Goal: Information Seeking & Learning: Check status

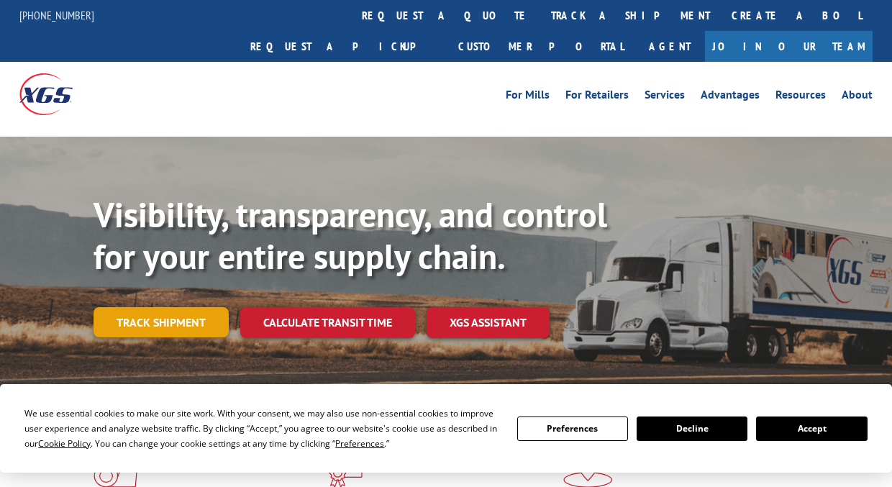
click at [169, 307] on link "Track shipment" at bounding box center [161, 322] width 135 height 30
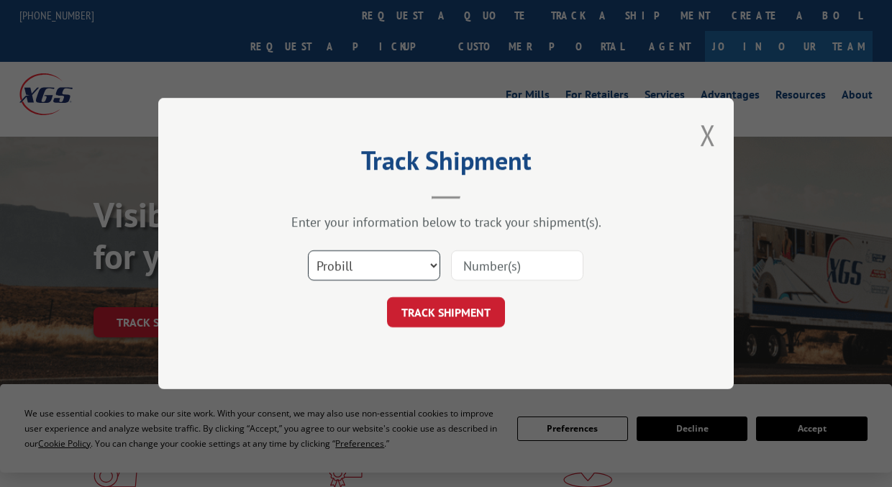
click at [386, 267] on select "Select category... Probill BOL PO" at bounding box center [374, 265] width 132 height 30
select select "bol"
click at [308, 250] on select "Select category... Probill BOL PO" at bounding box center [374, 265] width 132 height 30
click at [498, 268] on input at bounding box center [517, 265] width 132 height 30
paste input "7041837"
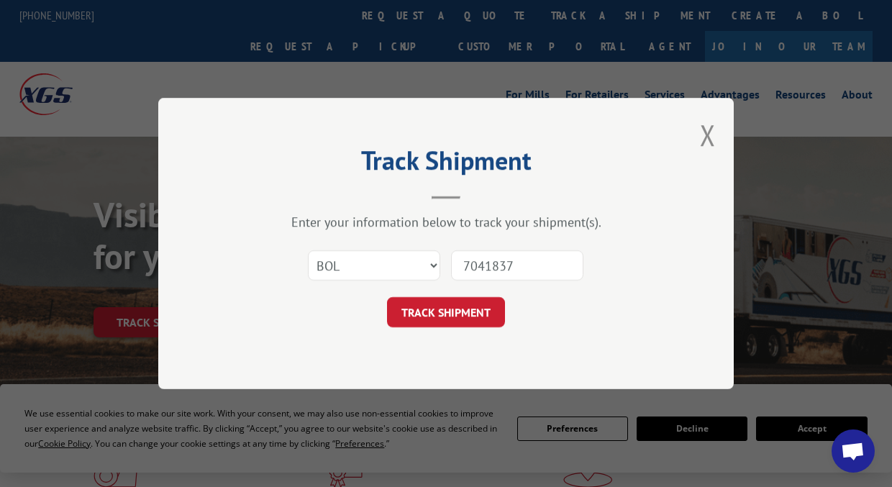
type input "7041837"
click at [387, 297] on button "TRACK SHIPMENT" at bounding box center [446, 312] width 118 height 30
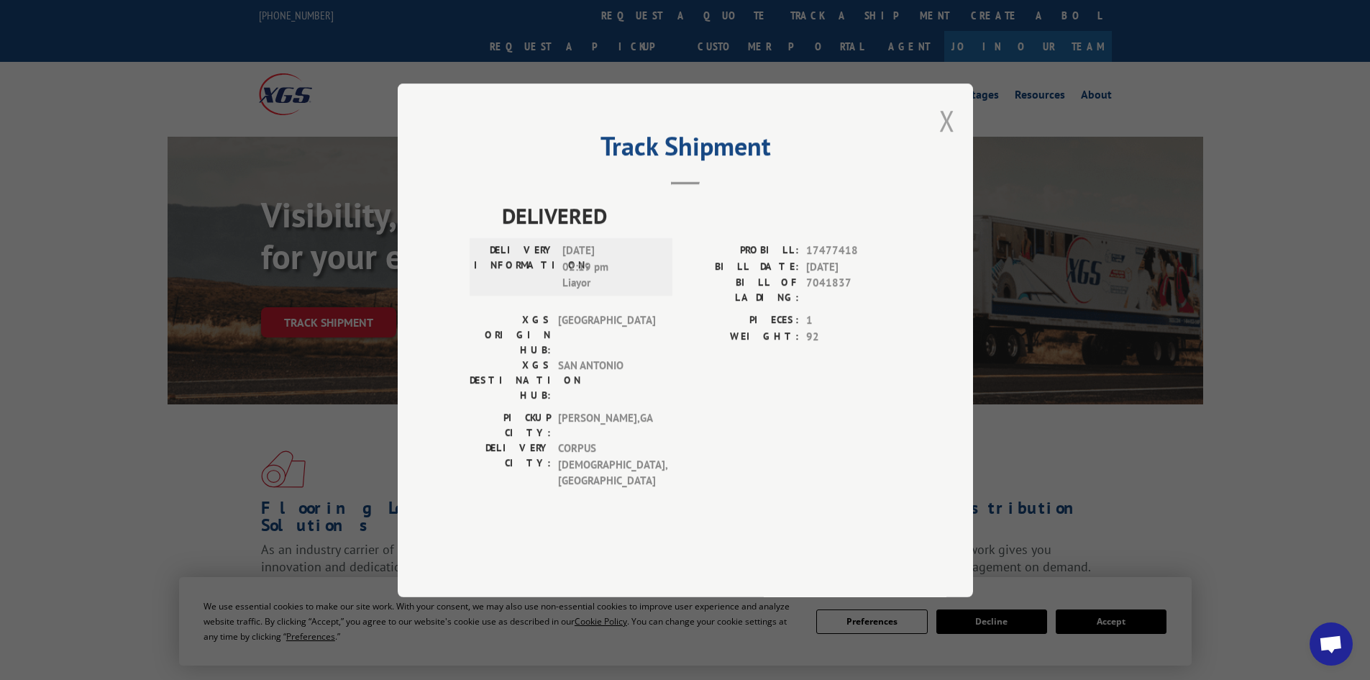
click at [891, 140] on button "Close modal" at bounding box center [947, 120] width 16 height 38
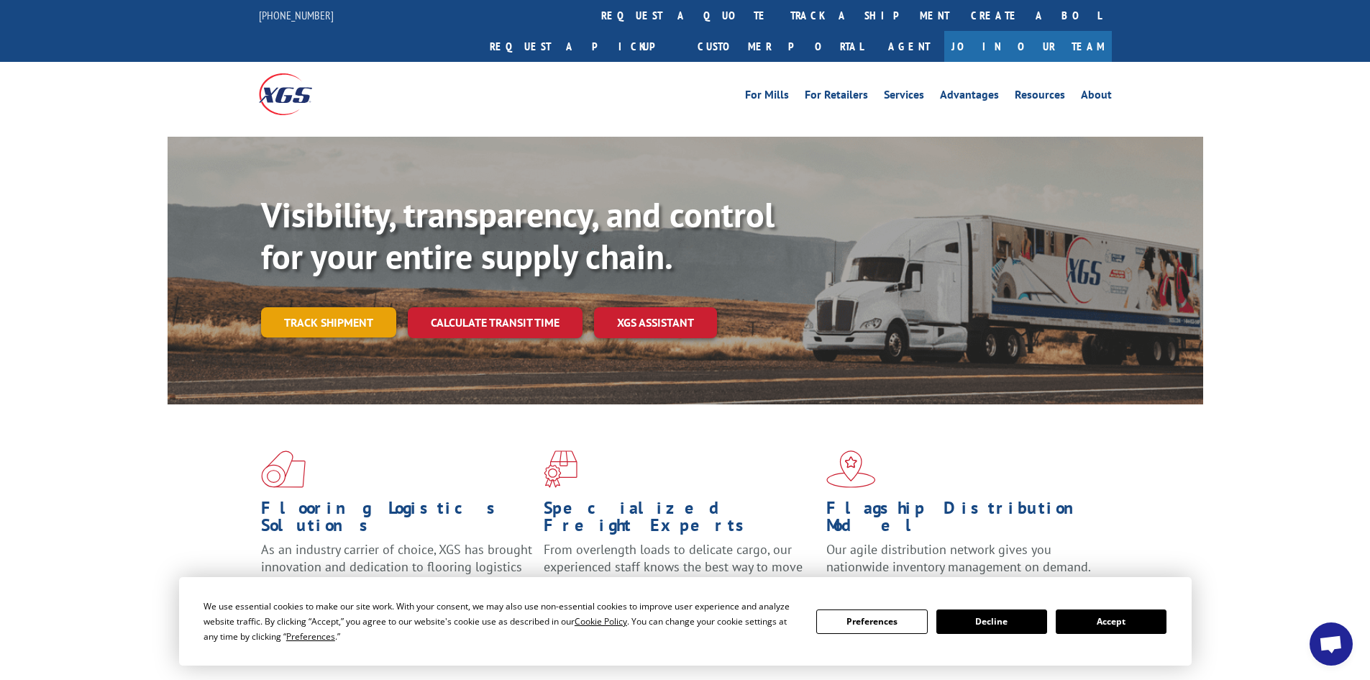
click at [368, 307] on link "Track shipment" at bounding box center [328, 322] width 135 height 30
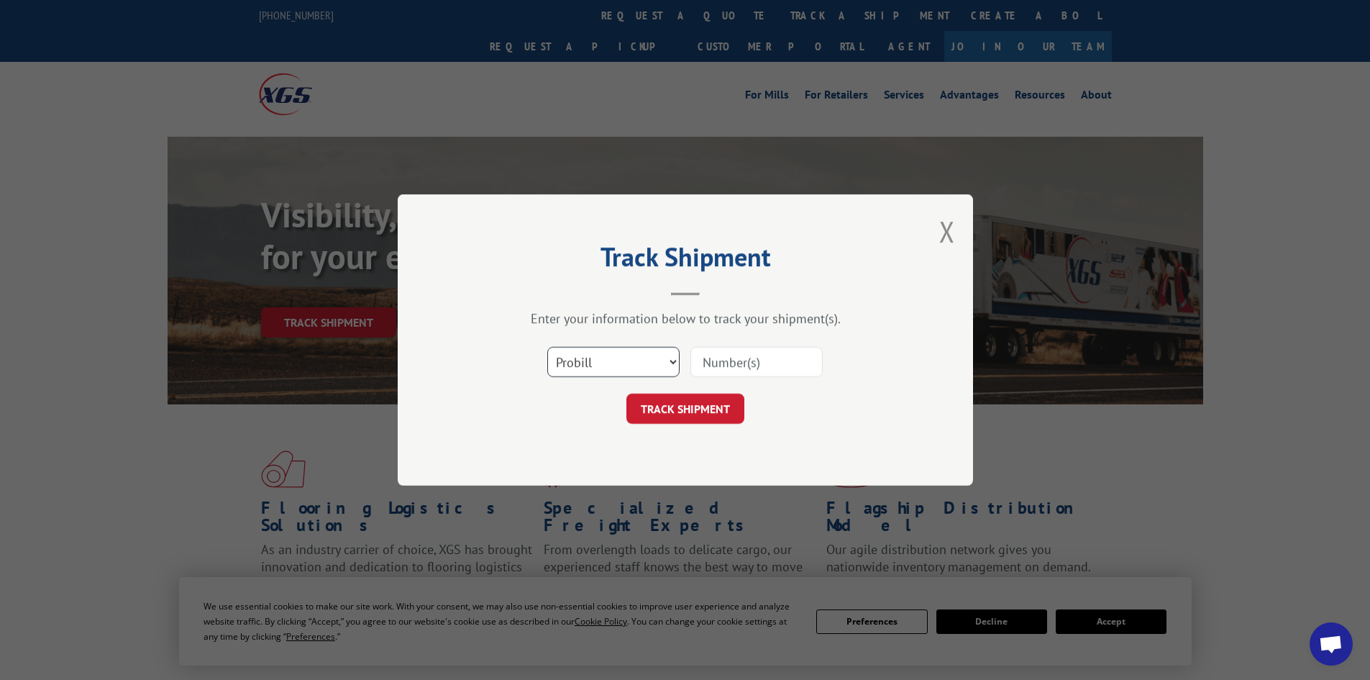
click at [609, 368] on select "Select category... Probill BOL PO" at bounding box center [613, 362] width 132 height 30
select select "bol"
click at [547, 347] on select "Select category... Probill BOL PO" at bounding box center [613, 362] width 132 height 30
click at [716, 361] on input at bounding box center [757, 362] width 132 height 30
paste input "17477418"
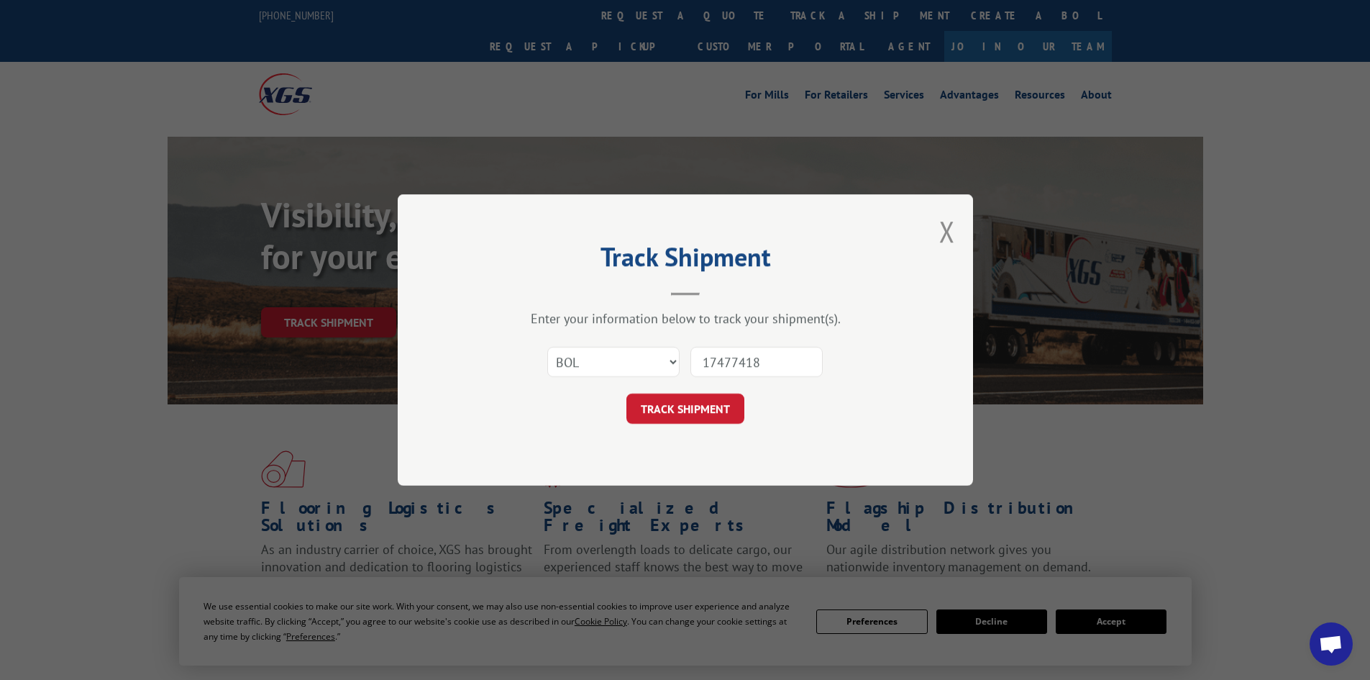
type input "17477418"
click at [627, 393] on button "TRACK SHIPMENT" at bounding box center [686, 408] width 118 height 30
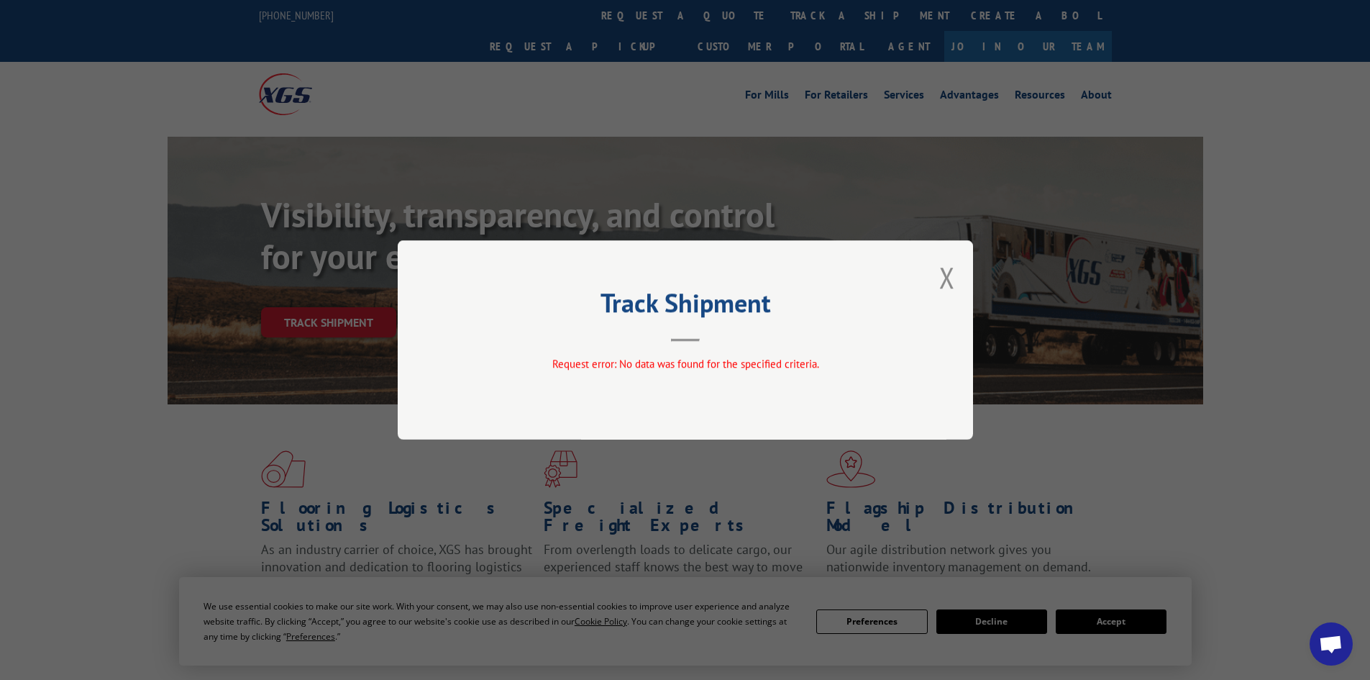
drag, startPoint x: 943, startPoint y: 282, endPoint x: 874, endPoint y: 303, distance: 72.1
click at [891, 281] on button "Close modal" at bounding box center [947, 277] width 16 height 38
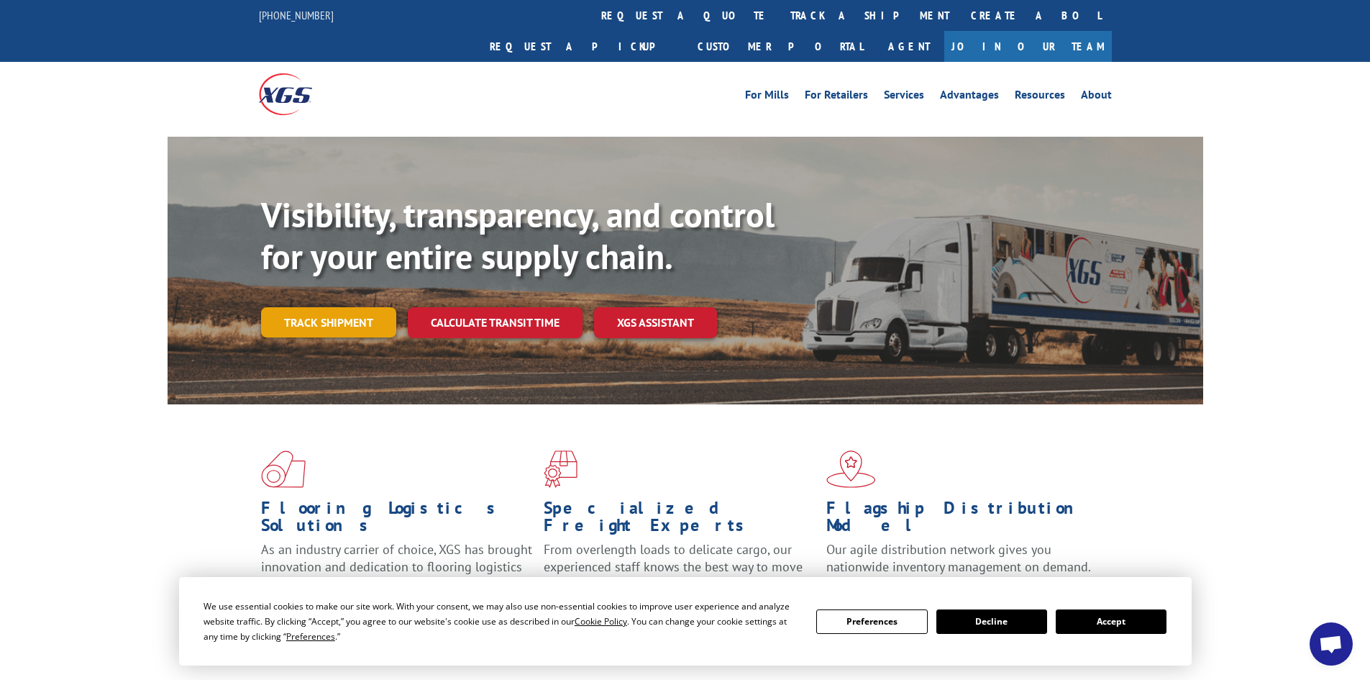
click at [351, 307] on link "Track shipment" at bounding box center [328, 322] width 135 height 30
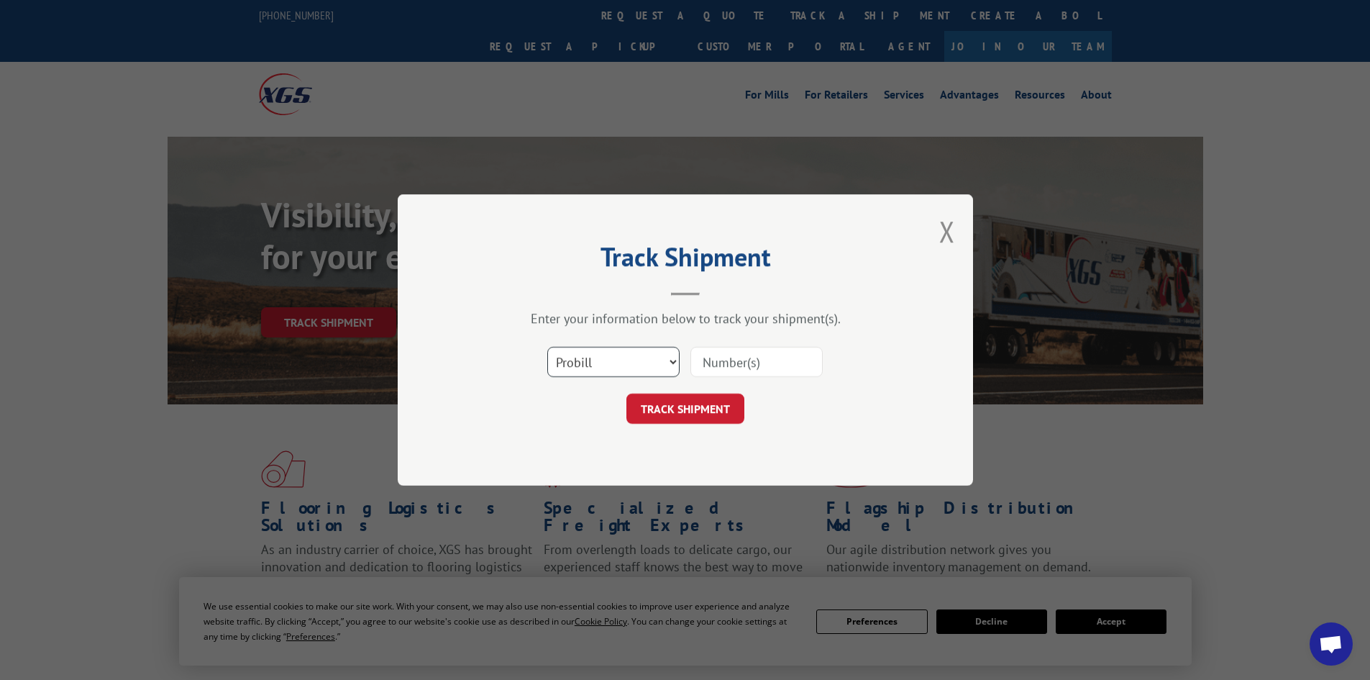
click at [576, 357] on select "Select category... Probill BOL PO" at bounding box center [613, 362] width 132 height 30
click at [547, 347] on select "Select category... Probill BOL PO" at bounding box center [613, 362] width 132 height 30
click at [711, 364] on input at bounding box center [757, 362] width 132 height 30
paste input "17477418"
type input "17477418"
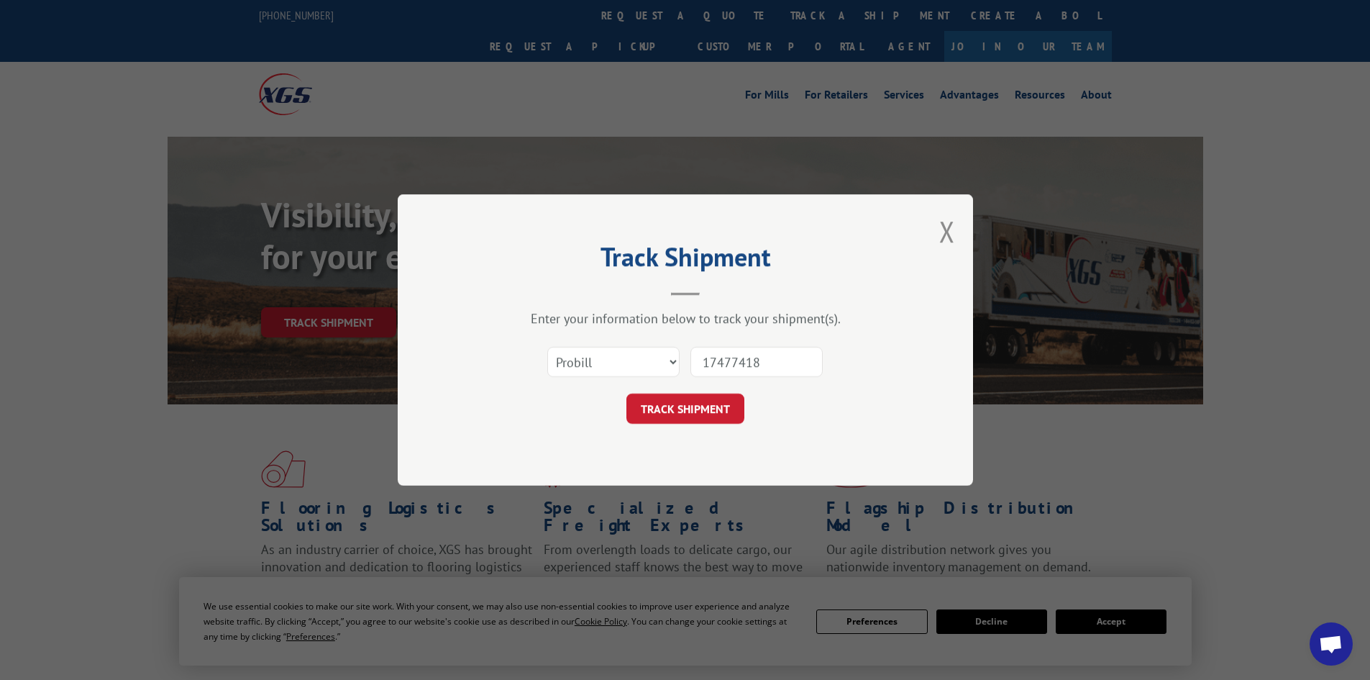
click at [627, 393] on button "TRACK SHIPMENT" at bounding box center [686, 408] width 118 height 30
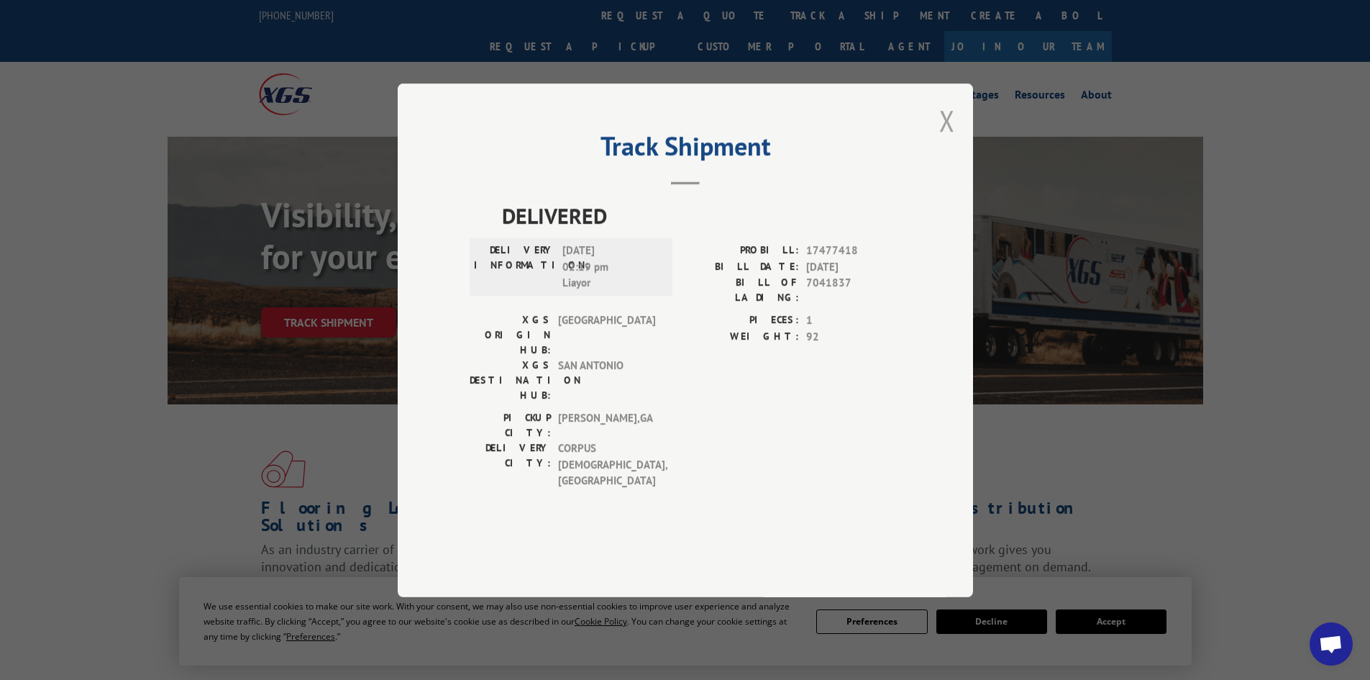
click at [891, 140] on button "Close modal" at bounding box center [947, 120] width 16 height 38
